Goal: Find specific page/section: Find specific page/section

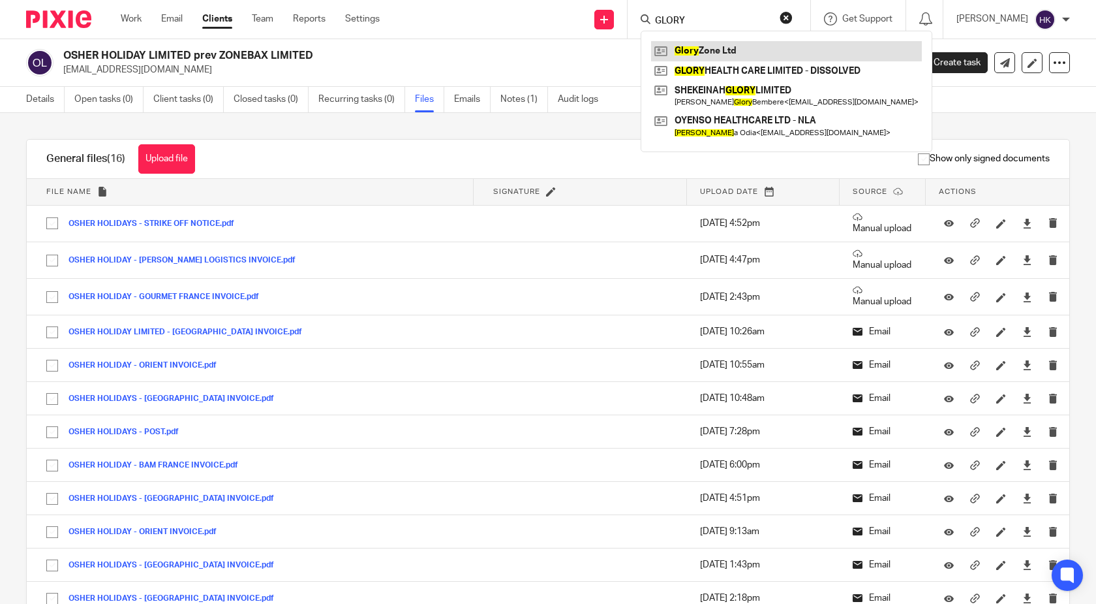
type input "GLORY"
click at [733, 45] on link at bounding box center [786, 51] width 271 height 20
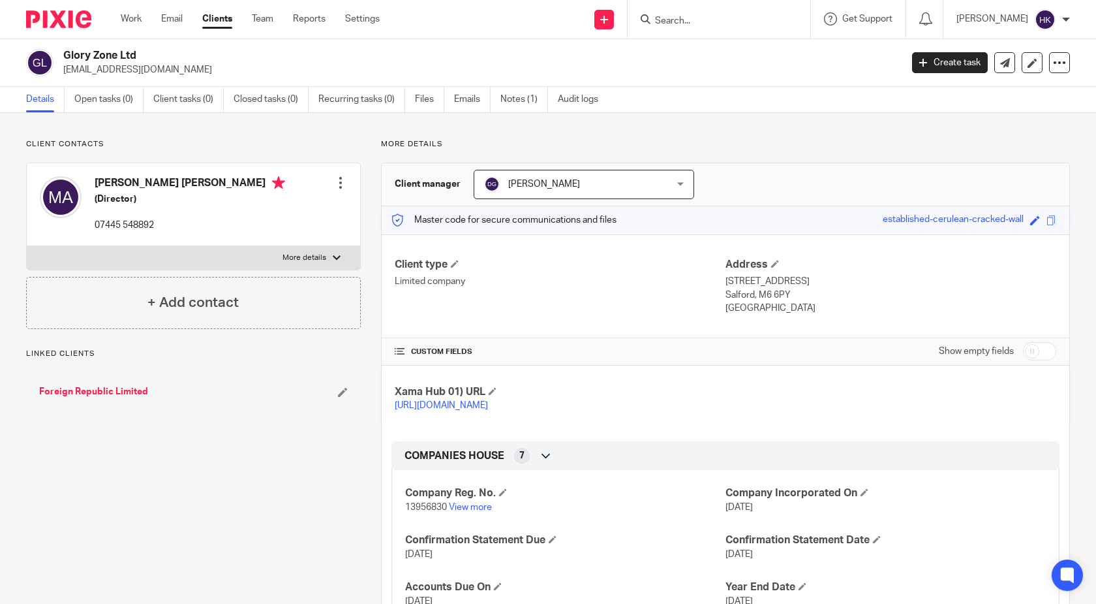
click at [701, 16] on input "Search" at bounding box center [712, 22] width 117 height 12
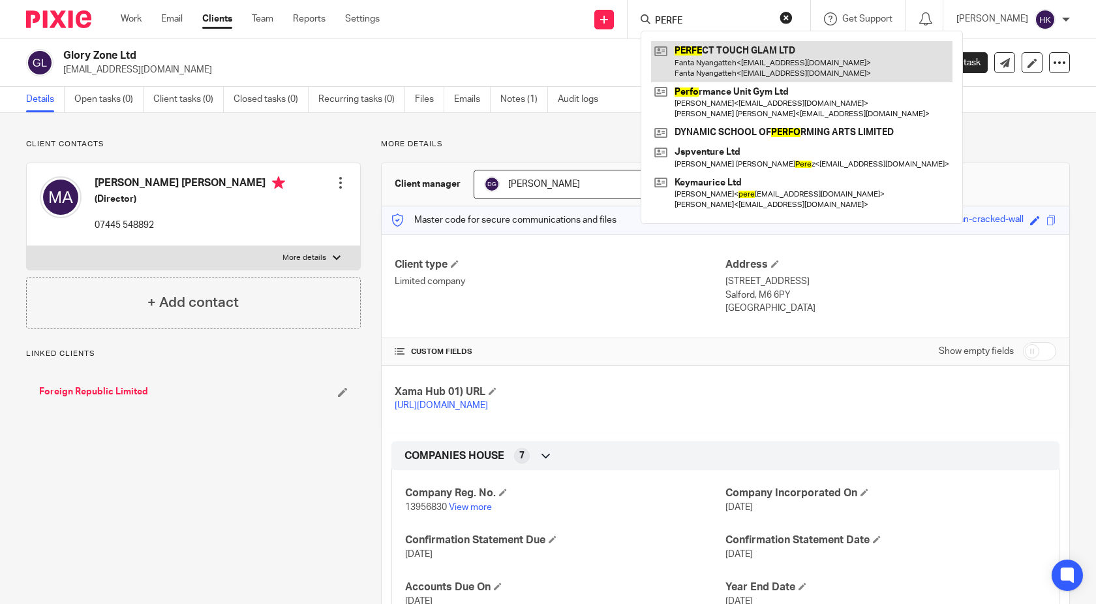
type input "PERFE"
click at [752, 55] on link at bounding box center [801, 61] width 301 height 40
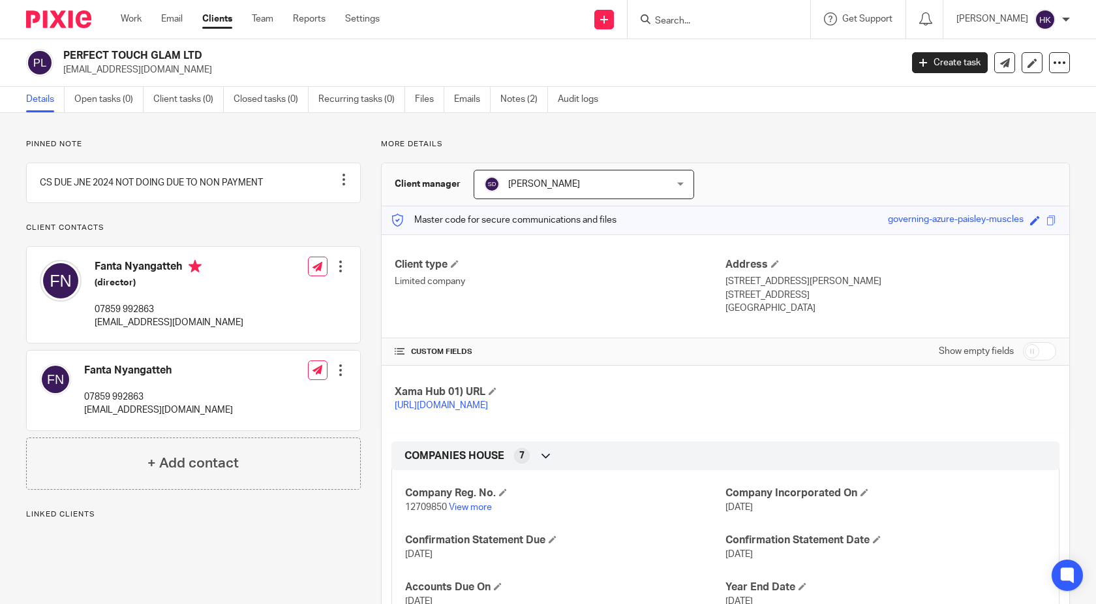
click at [681, 16] on input "Search" at bounding box center [712, 22] width 117 height 12
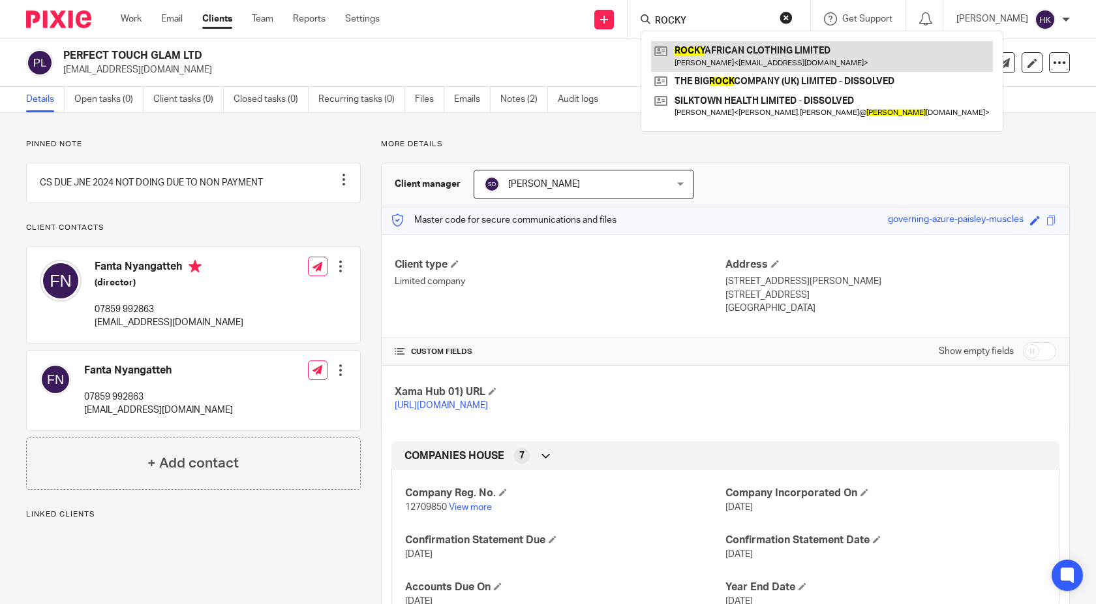
type input "ROCKY"
click at [708, 52] on link at bounding box center [822, 56] width 342 height 30
